Goal: Obtain resource: Download file/media

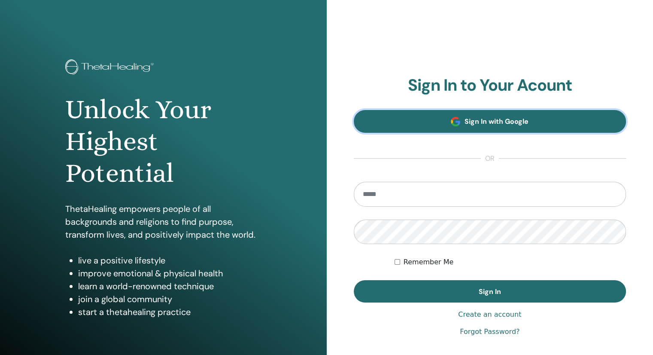
click at [477, 124] on span "Sign In with Google" at bounding box center [497, 121] width 64 height 9
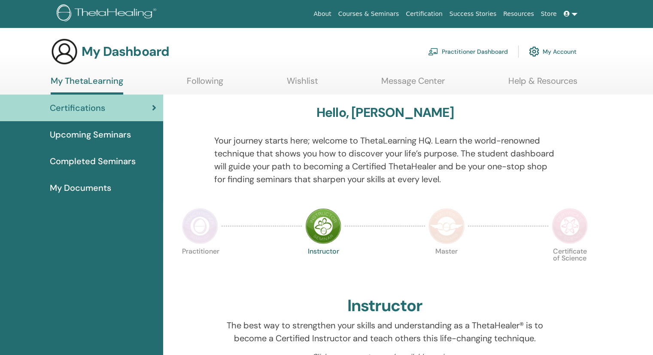
click at [70, 189] on span "My Documents" at bounding box center [80, 187] width 61 height 13
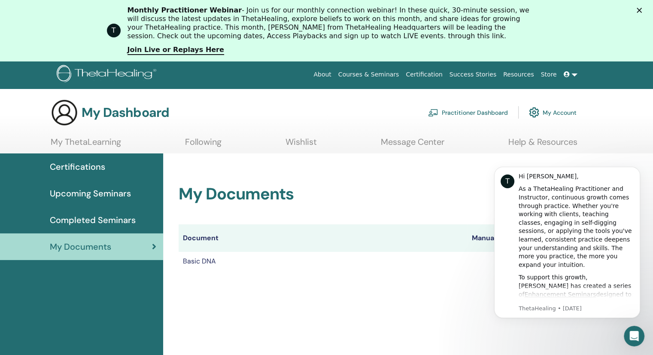
click at [386, 277] on div "My Documents Document Manuals Certificates Basic DNA Certificate" at bounding box center [384, 217] width 433 height 128
click at [626, 339] on div "Open Intercom Messenger" at bounding box center [633, 334] width 28 height 28
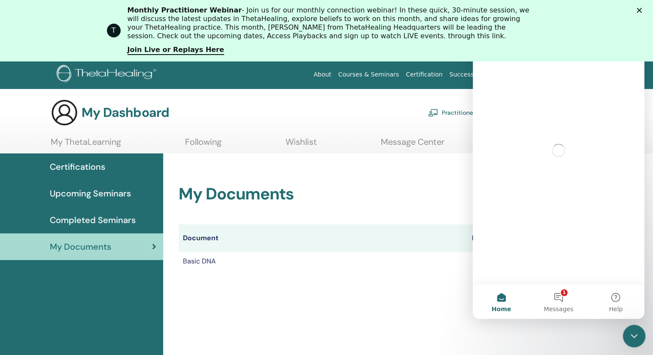
click at [636, 342] on div "Close Intercom Messenger" at bounding box center [633, 334] width 21 height 21
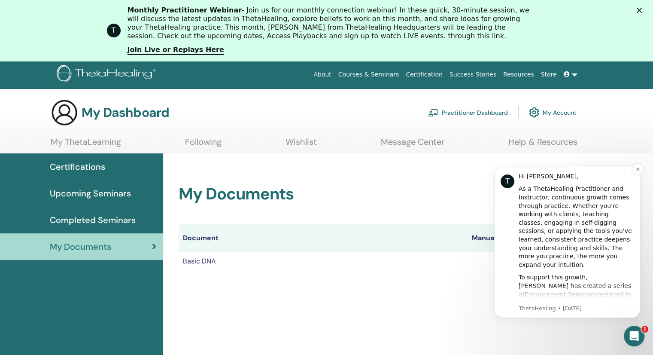
click at [538, 305] on p "ThetaHealing • [DATE]" at bounding box center [576, 308] width 115 height 8
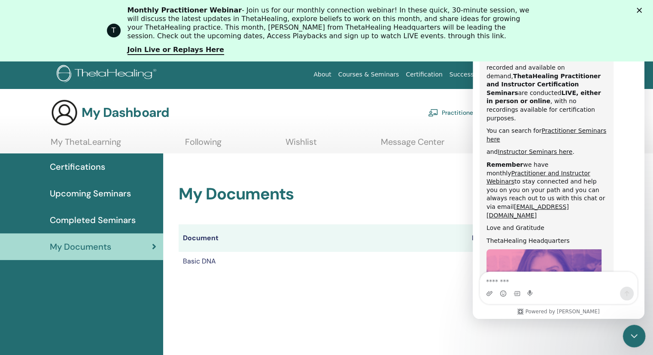
scroll to position [443, 0]
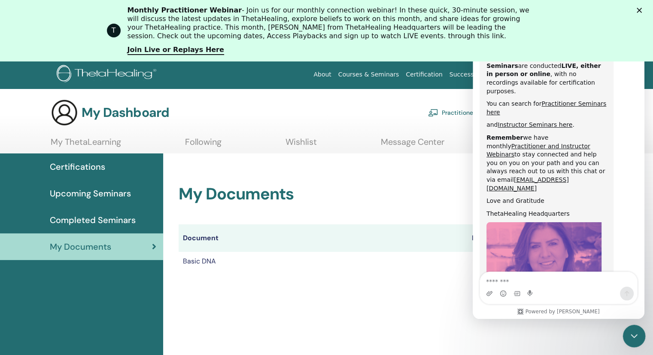
click at [628, 331] on icon "Close Intercom Messenger" at bounding box center [633, 334] width 10 height 10
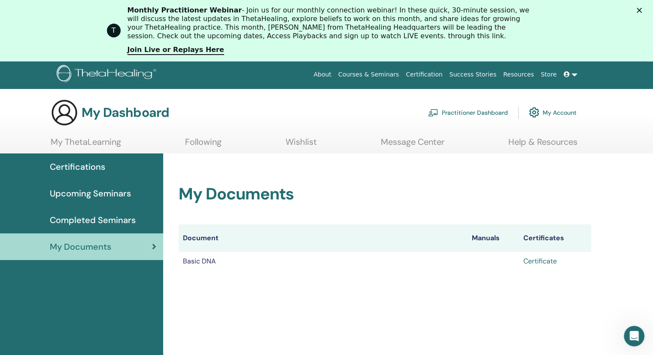
click at [543, 260] on link "Certificate" at bounding box center [539, 260] width 33 height 9
